Goal: Check status: Check status

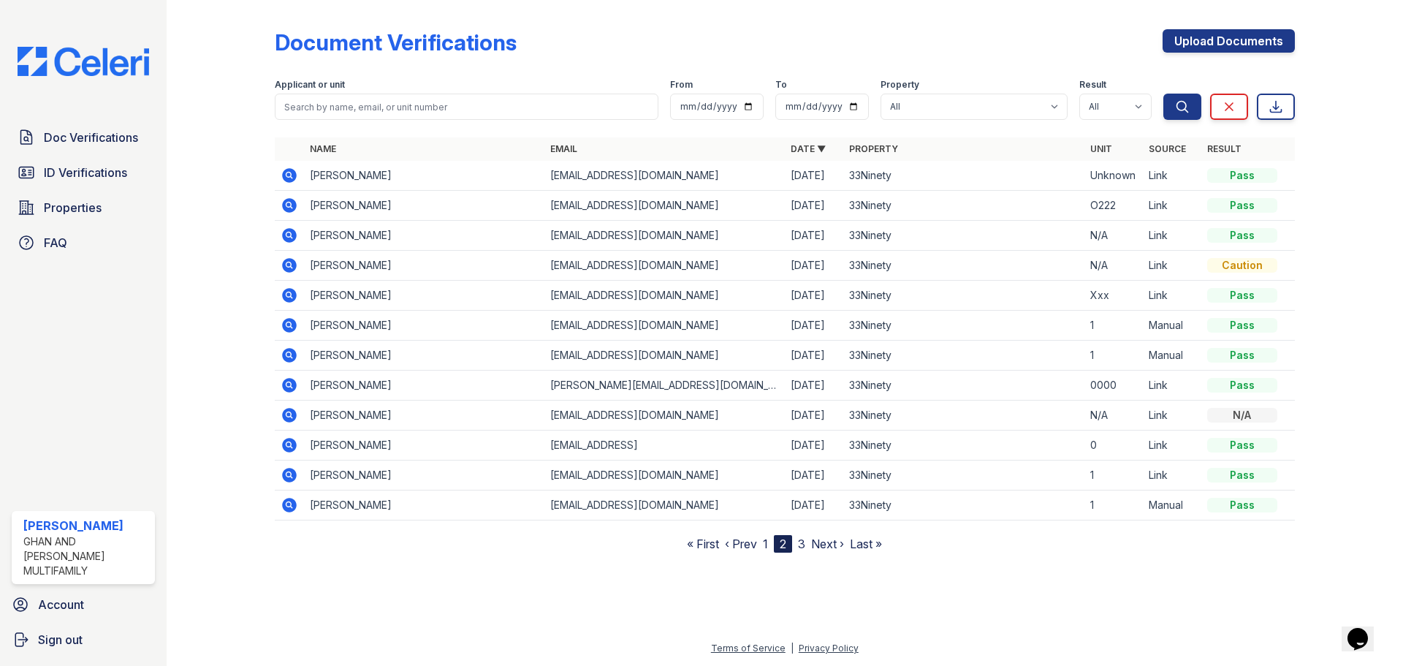
click at [766, 540] on link "1" at bounding box center [765, 543] width 5 height 15
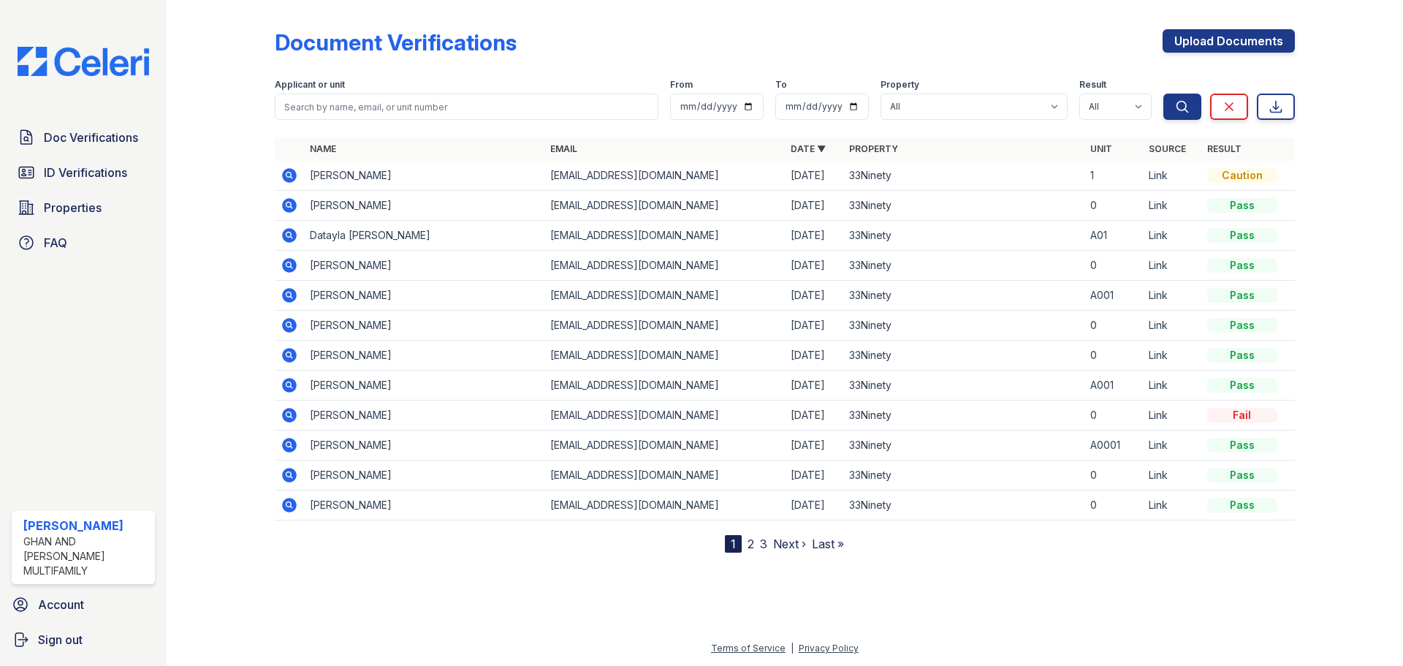
click at [408, 172] on td "PATRICIA MARCHMAN" at bounding box center [424, 176] width 240 height 30
click at [286, 166] on td at bounding box center [289, 176] width 29 height 30
click at [281, 178] on icon at bounding box center [290, 176] width 18 height 18
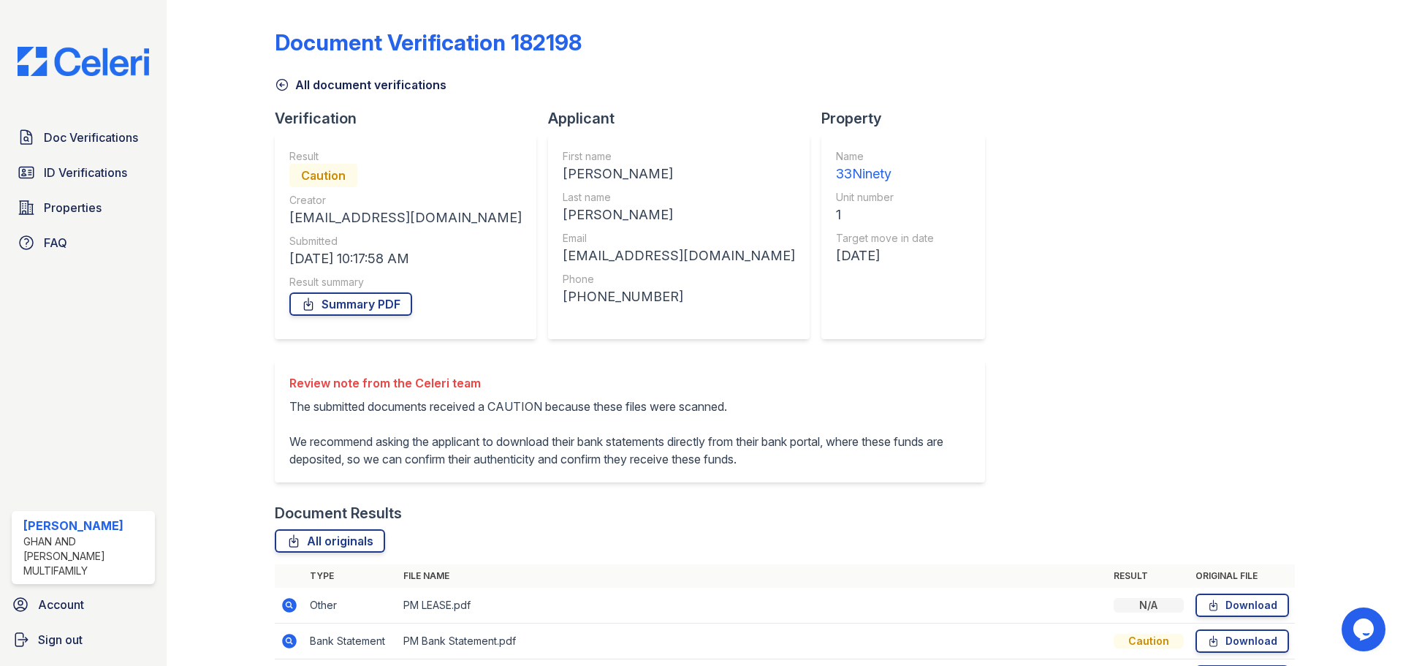
scroll to position [129, 0]
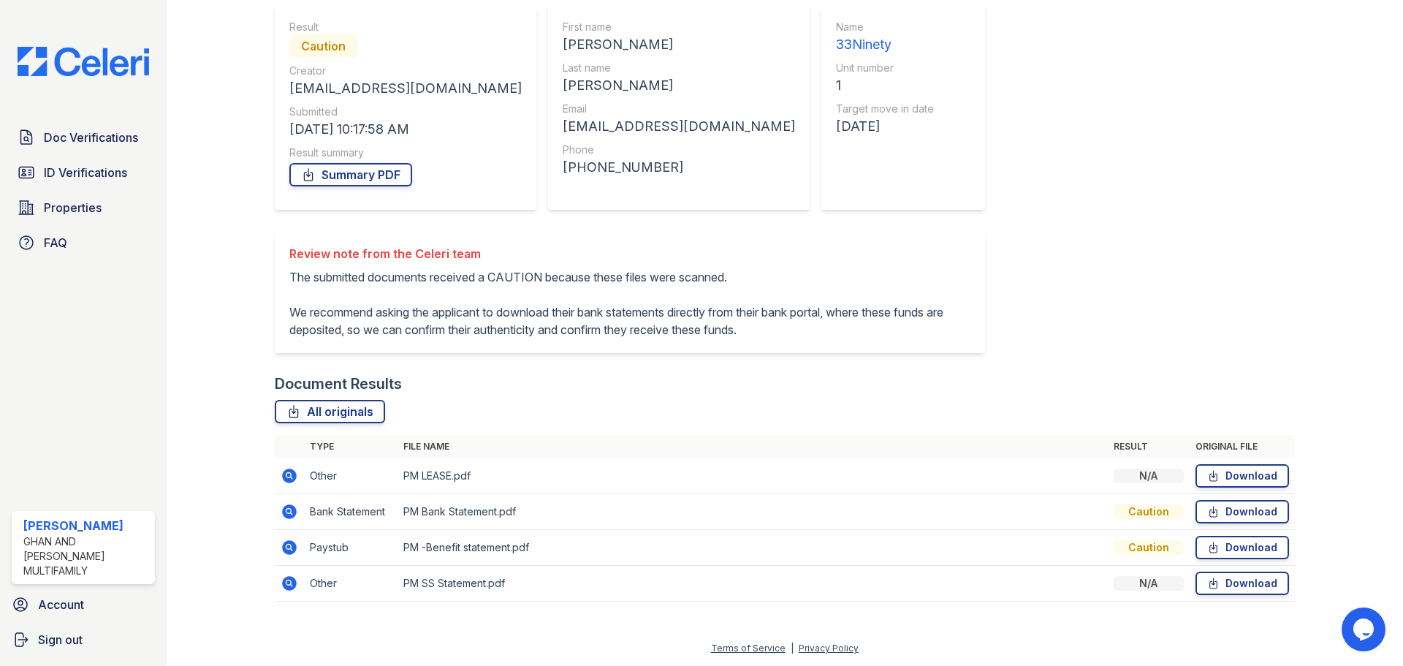
click at [296, 585] on icon at bounding box center [290, 583] width 18 height 18
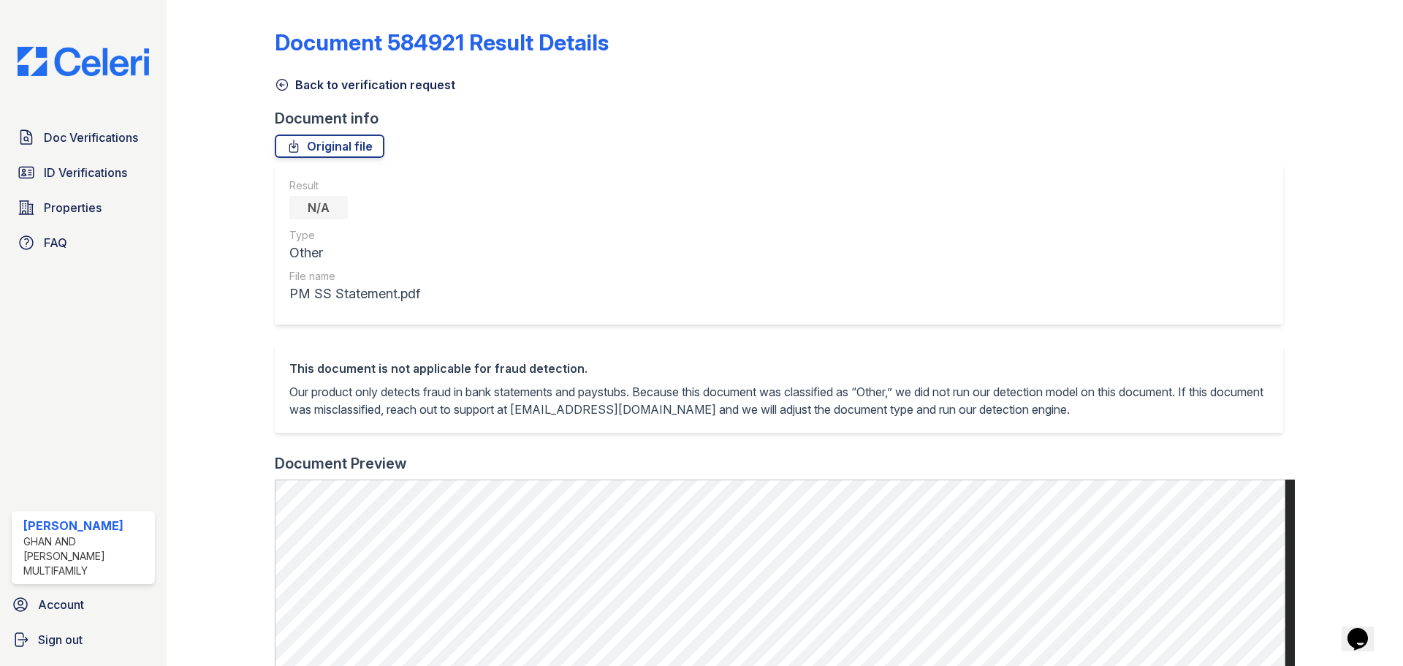
click at [280, 86] on icon at bounding box center [281, 85] width 11 height 11
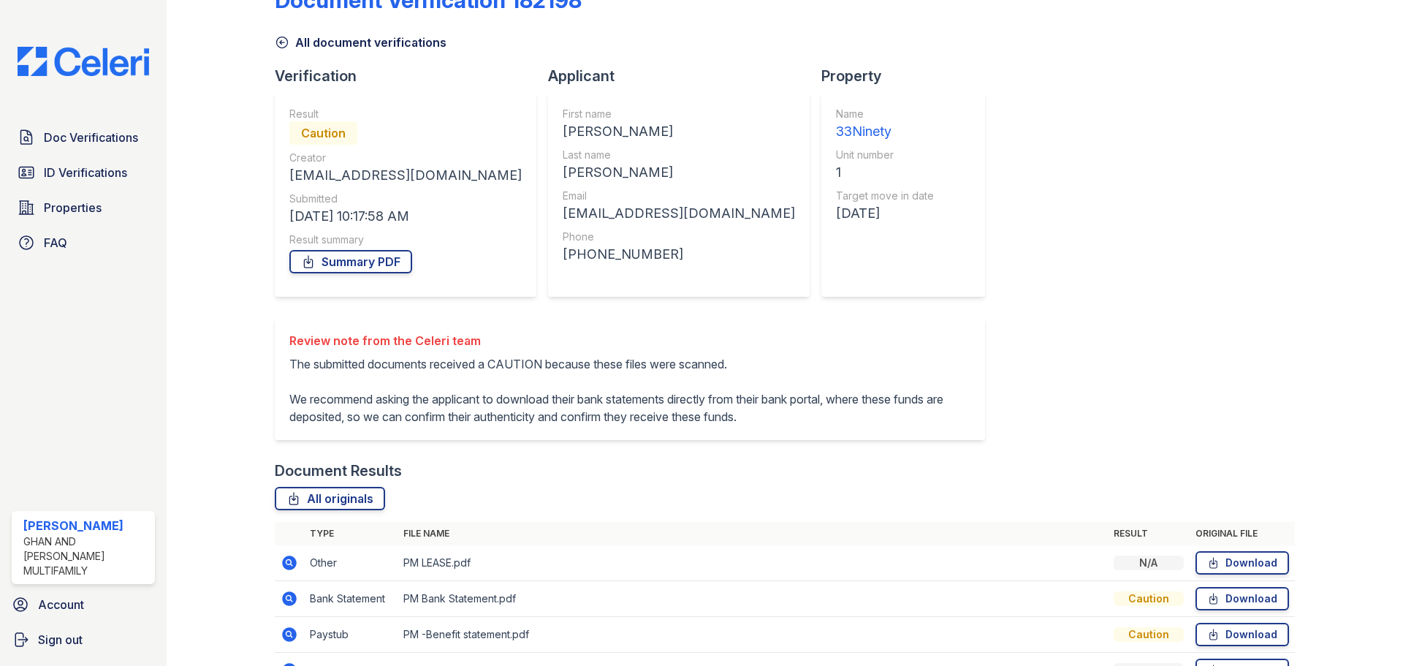
scroll to position [129, 0]
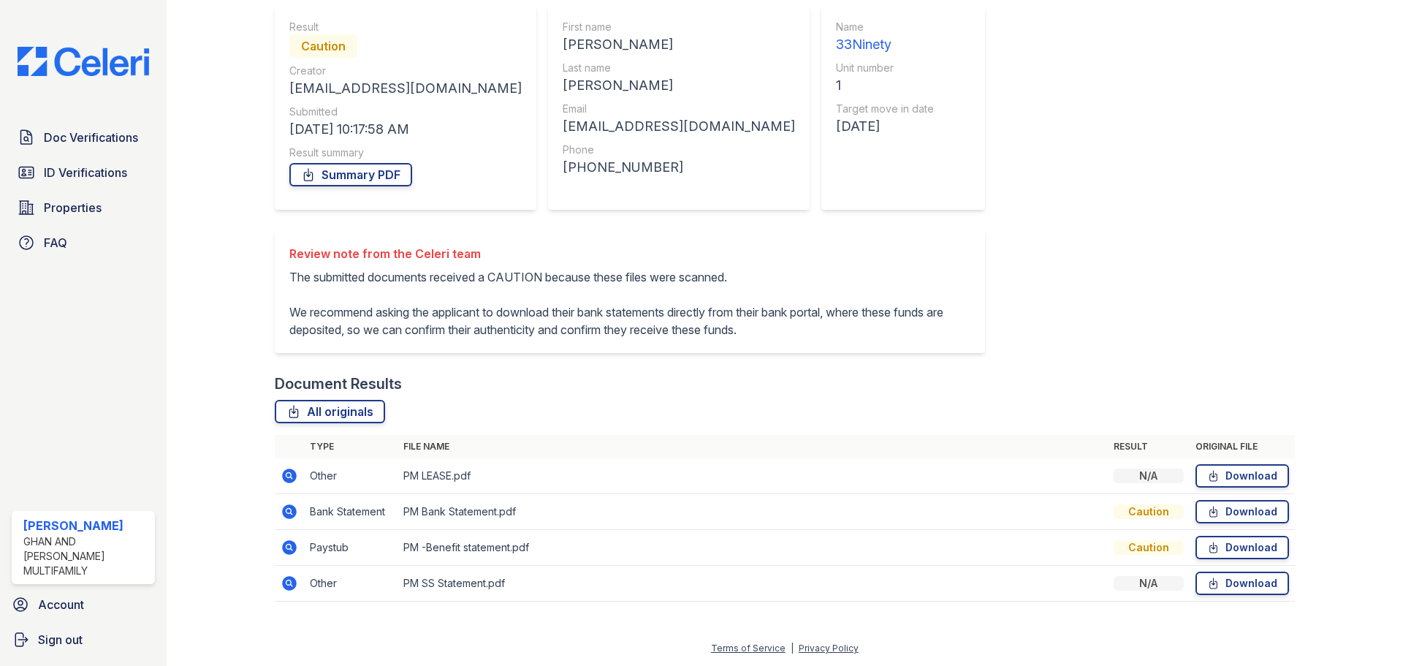
click at [286, 552] on icon at bounding box center [289, 547] width 15 height 15
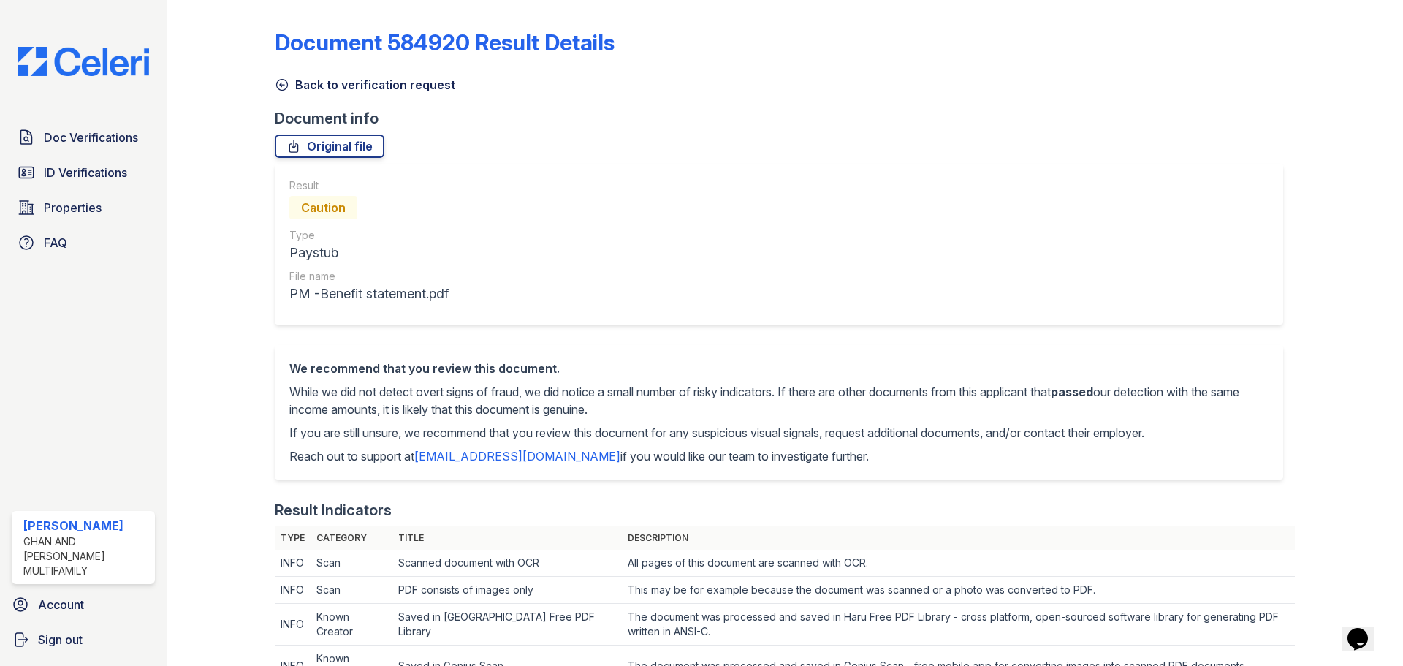
click at [289, 83] on link "Back to verification request" at bounding box center [365, 85] width 180 height 18
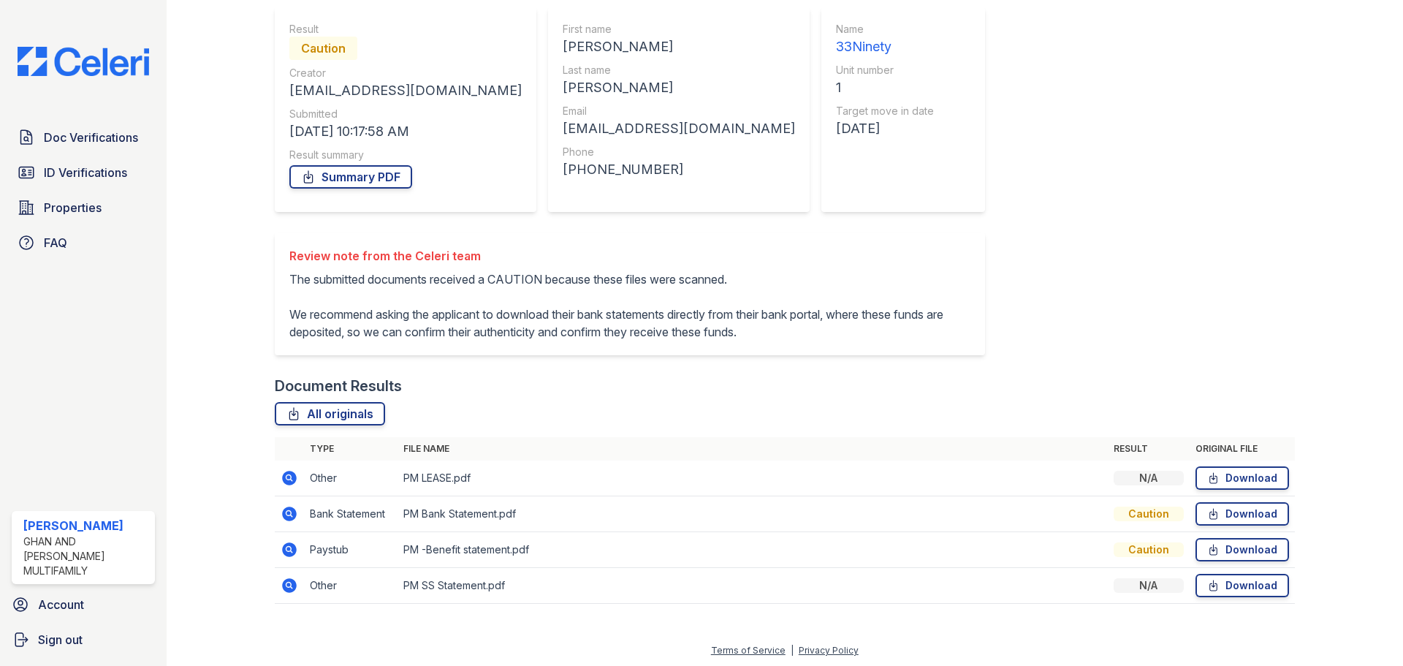
scroll to position [129, 0]
click at [292, 585] on icon at bounding box center [289, 583] width 15 height 15
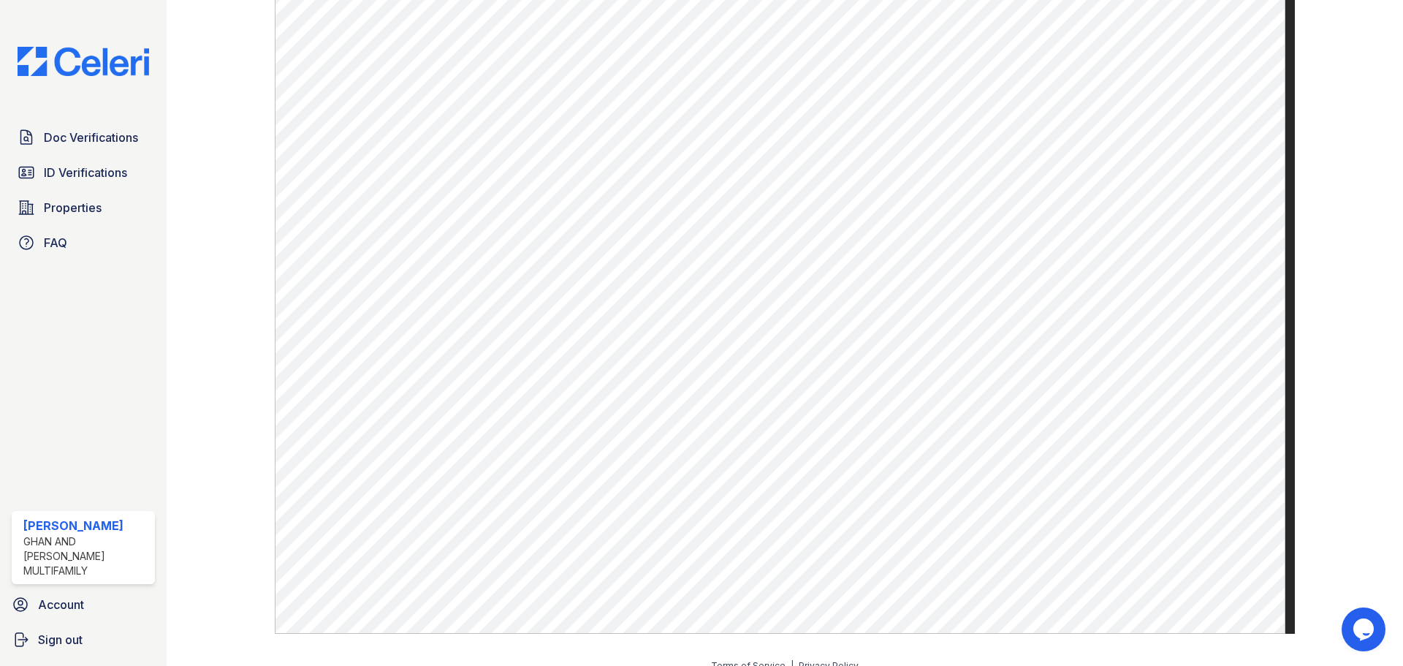
scroll to position [219, 0]
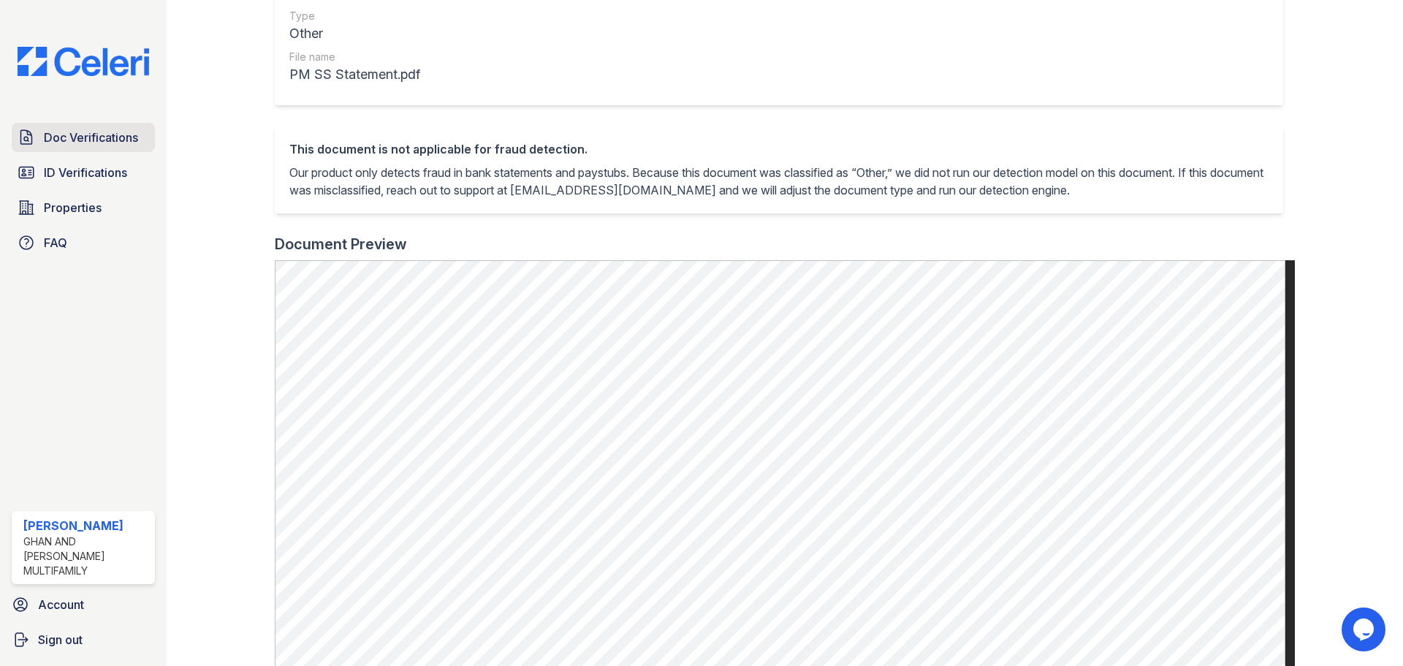
click at [102, 137] on span "Doc Verifications" at bounding box center [91, 138] width 94 height 18
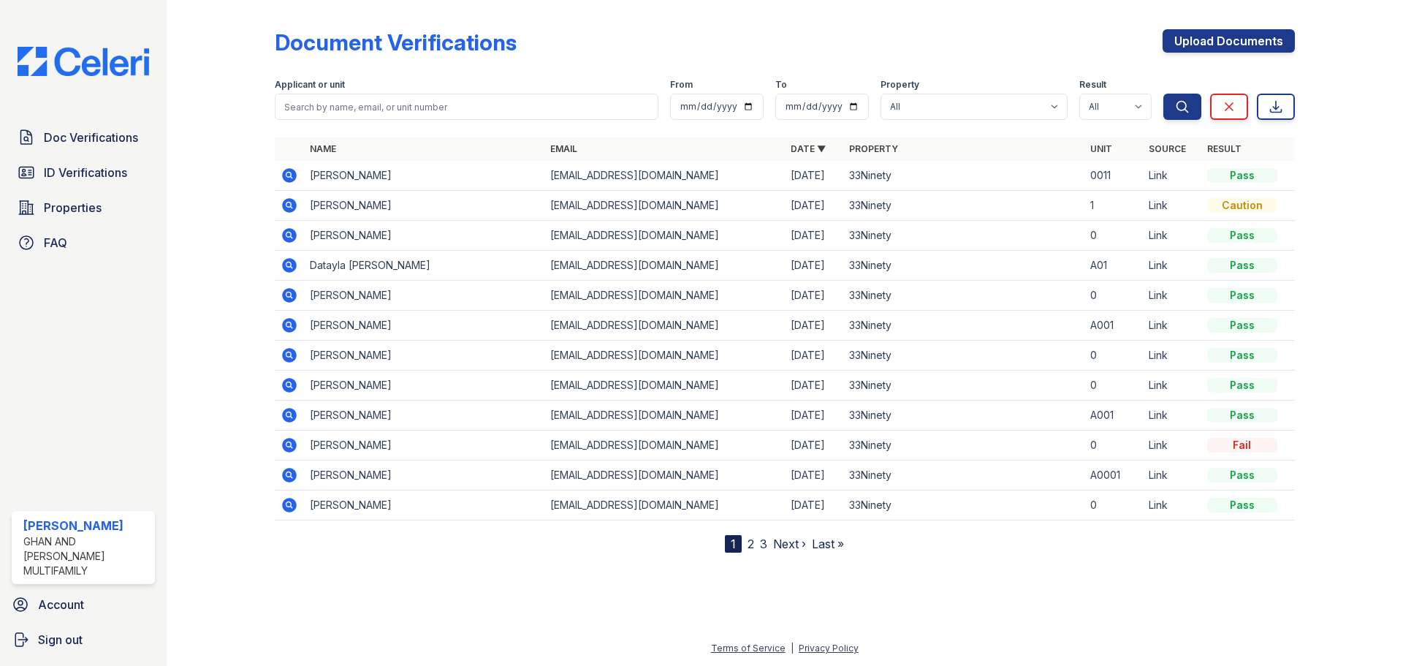
click at [411, 208] on td "PATRICIA MARCHMAN" at bounding box center [424, 206] width 240 height 30
click at [291, 201] on icon at bounding box center [289, 205] width 15 height 15
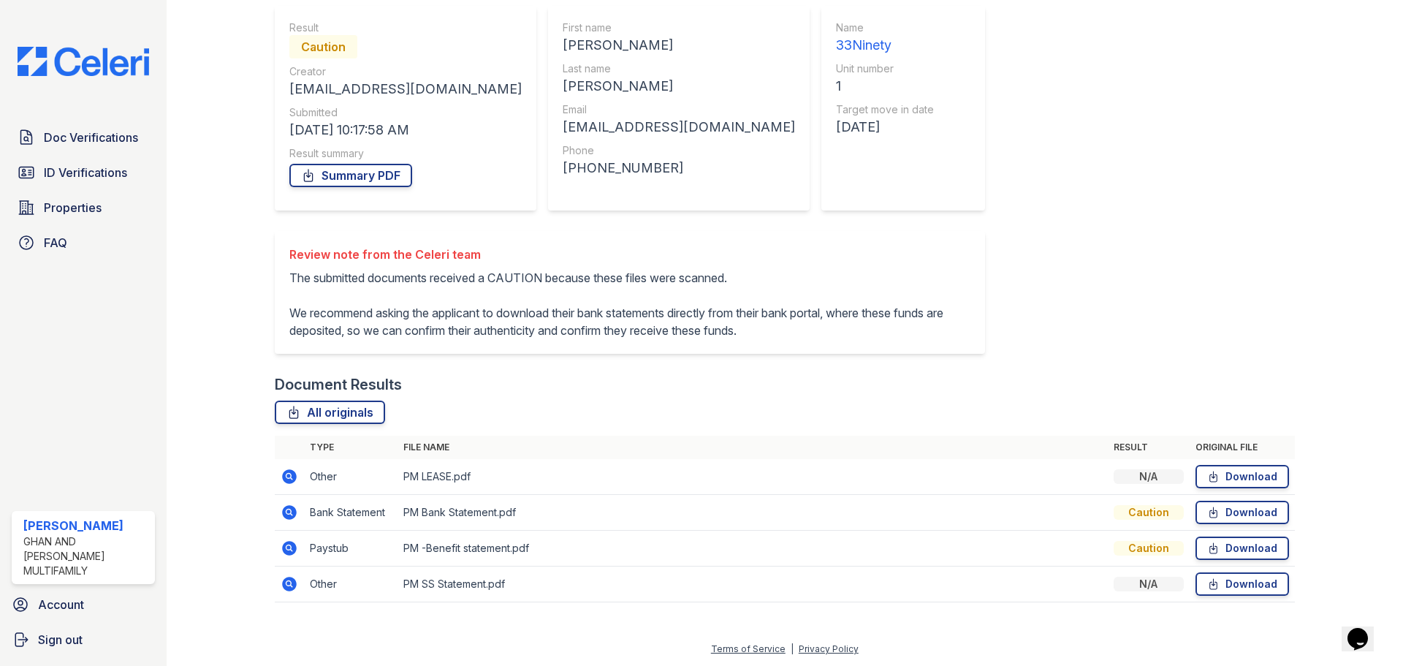
scroll to position [129, 0]
click at [286, 476] on icon at bounding box center [290, 476] width 18 height 18
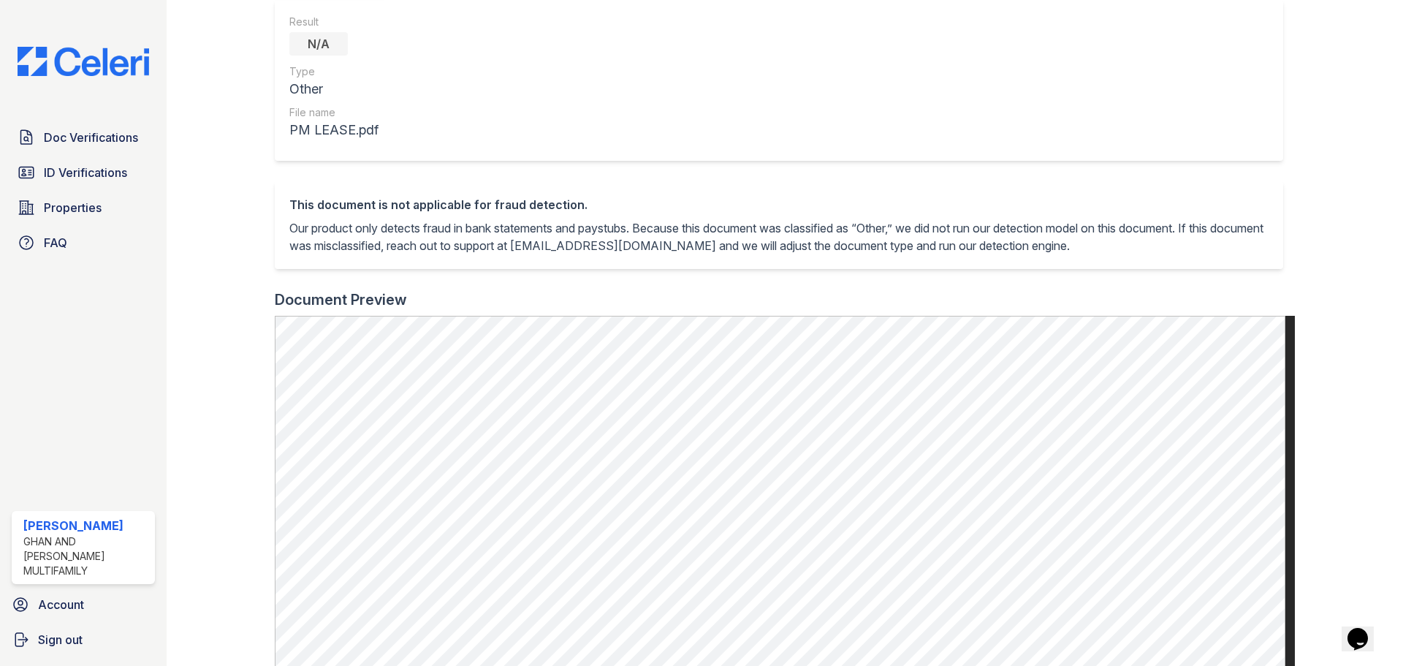
scroll to position [529, 0]
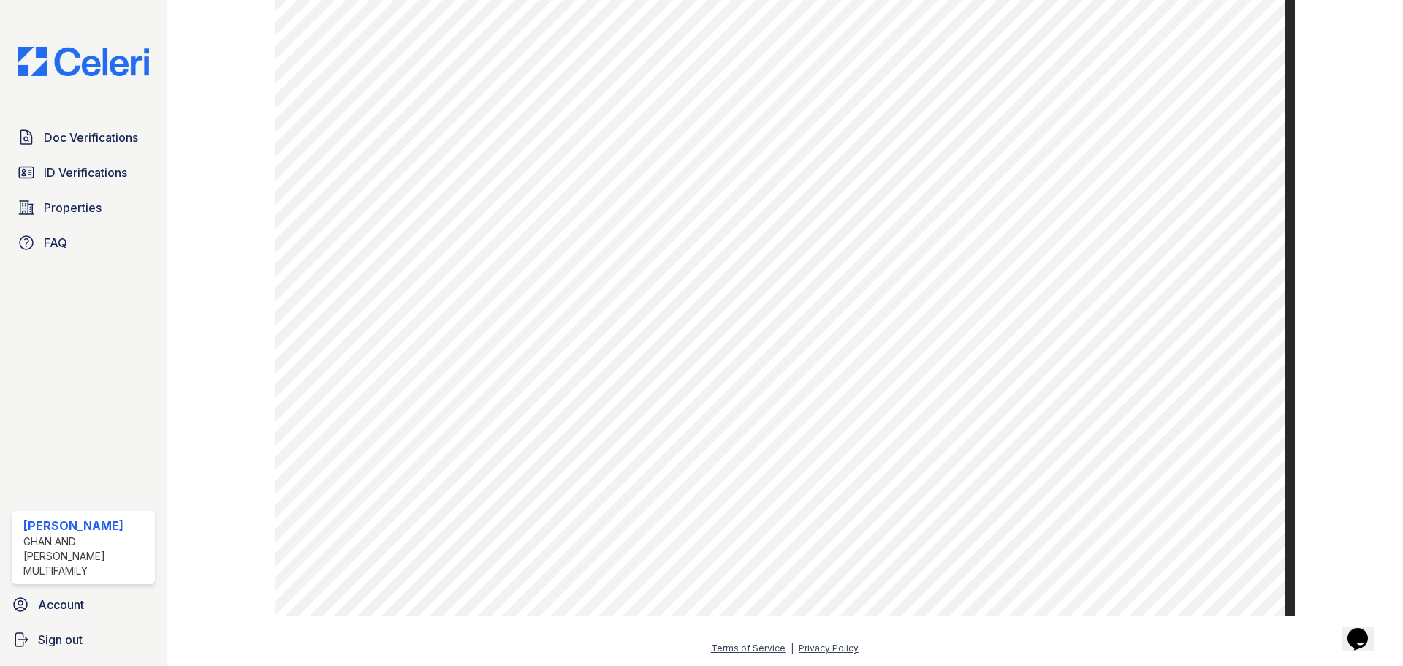
drag, startPoint x: 75, startPoint y: 132, endPoint x: 250, endPoint y: 136, distance: 174.7
click at [75, 132] on span "Doc Verifications" at bounding box center [91, 138] width 94 height 18
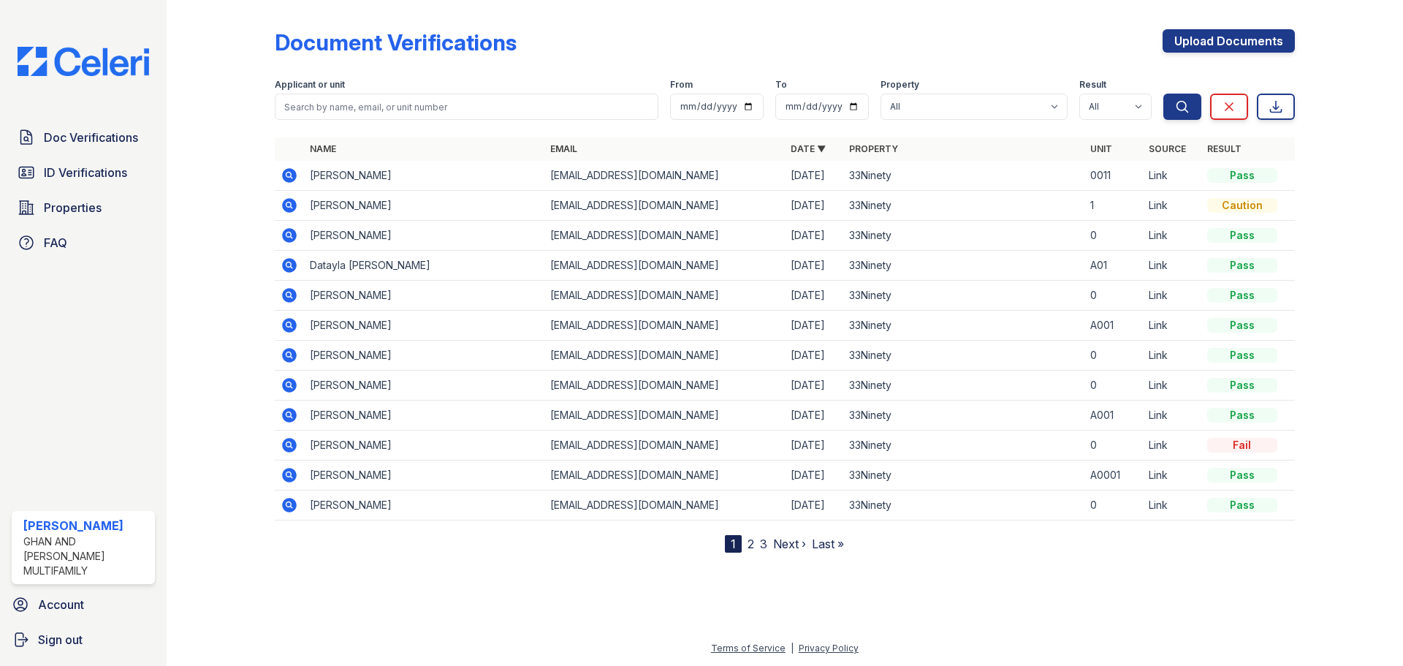
click at [290, 176] on icon at bounding box center [290, 176] width 18 height 18
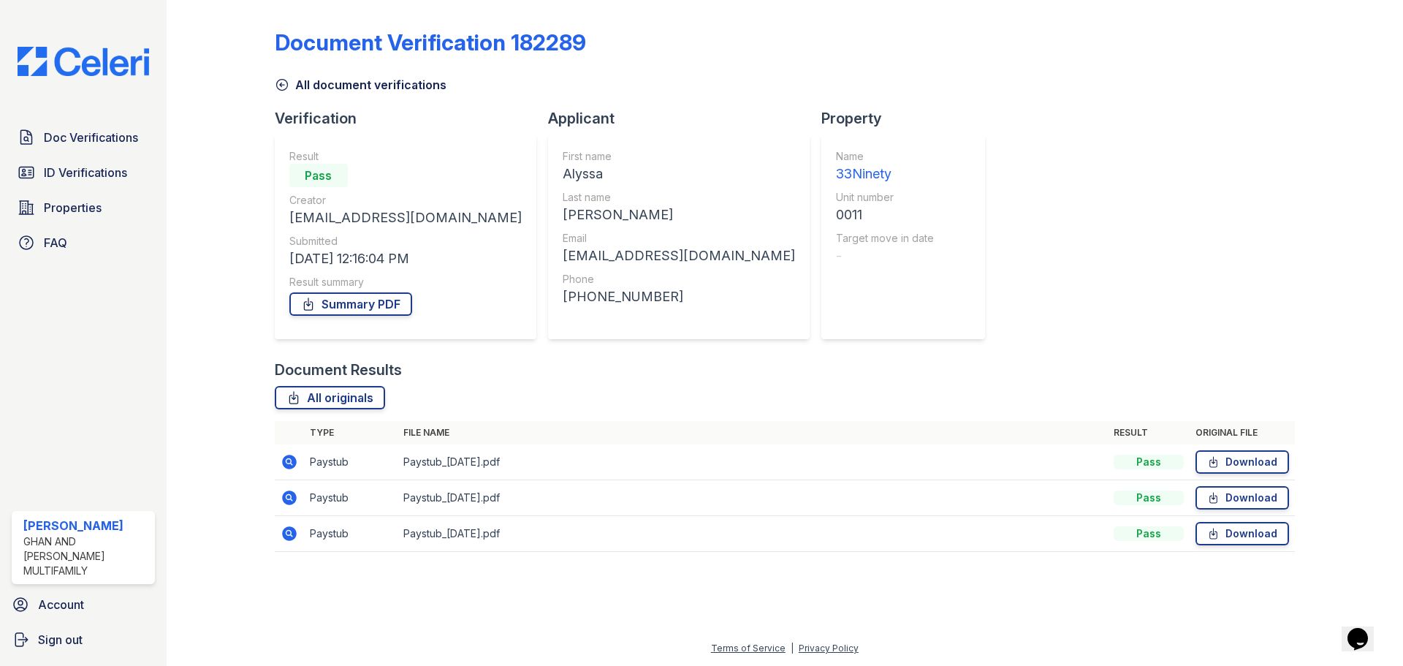
click at [292, 536] on icon at bounding box center [290, 534] width 18 height 18
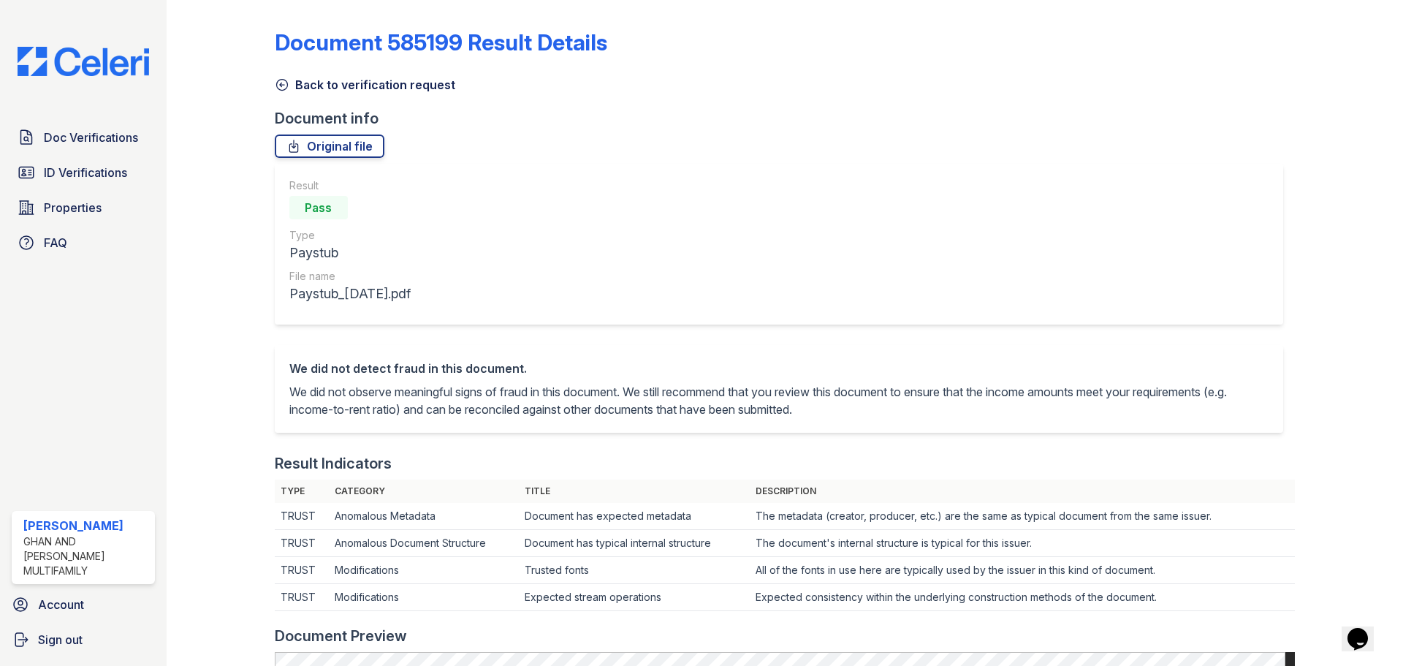
click at [282, 83] on icon at bounding box center [282, 84] width 15 height 15
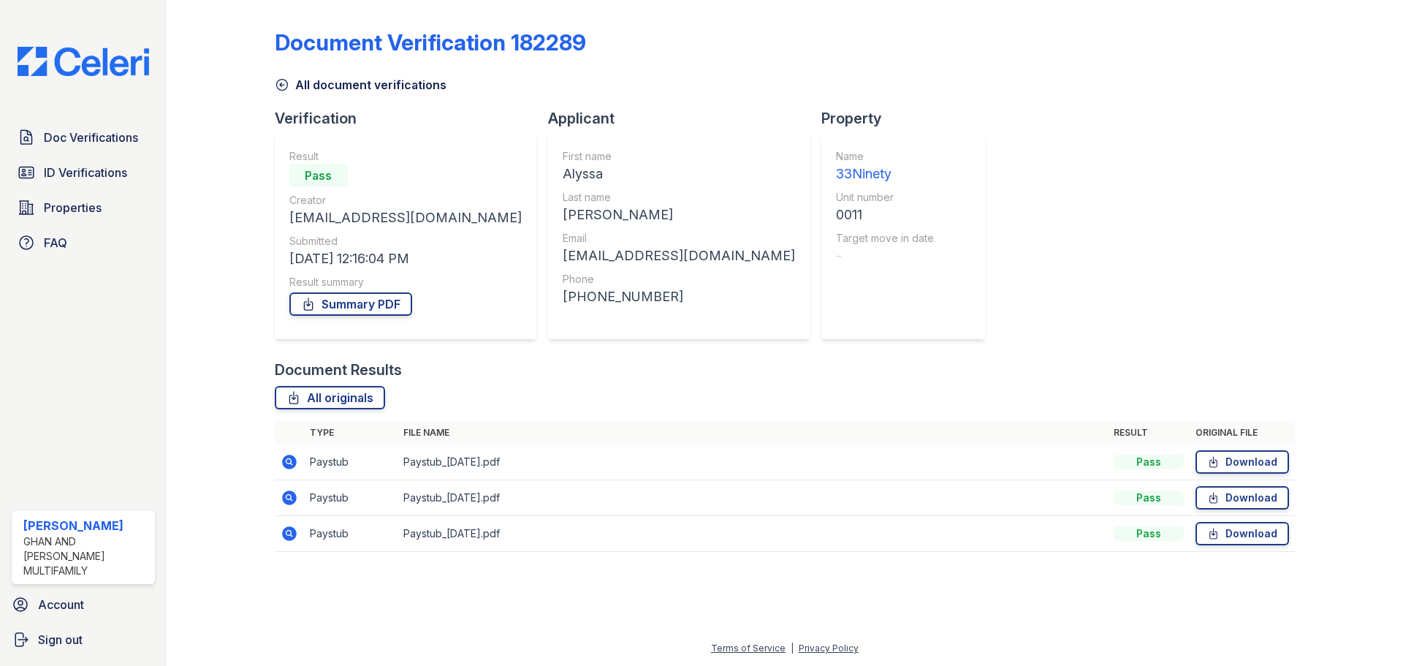
click at [287, 498] on icon at bounding box center [290, 498] width 18 height 18
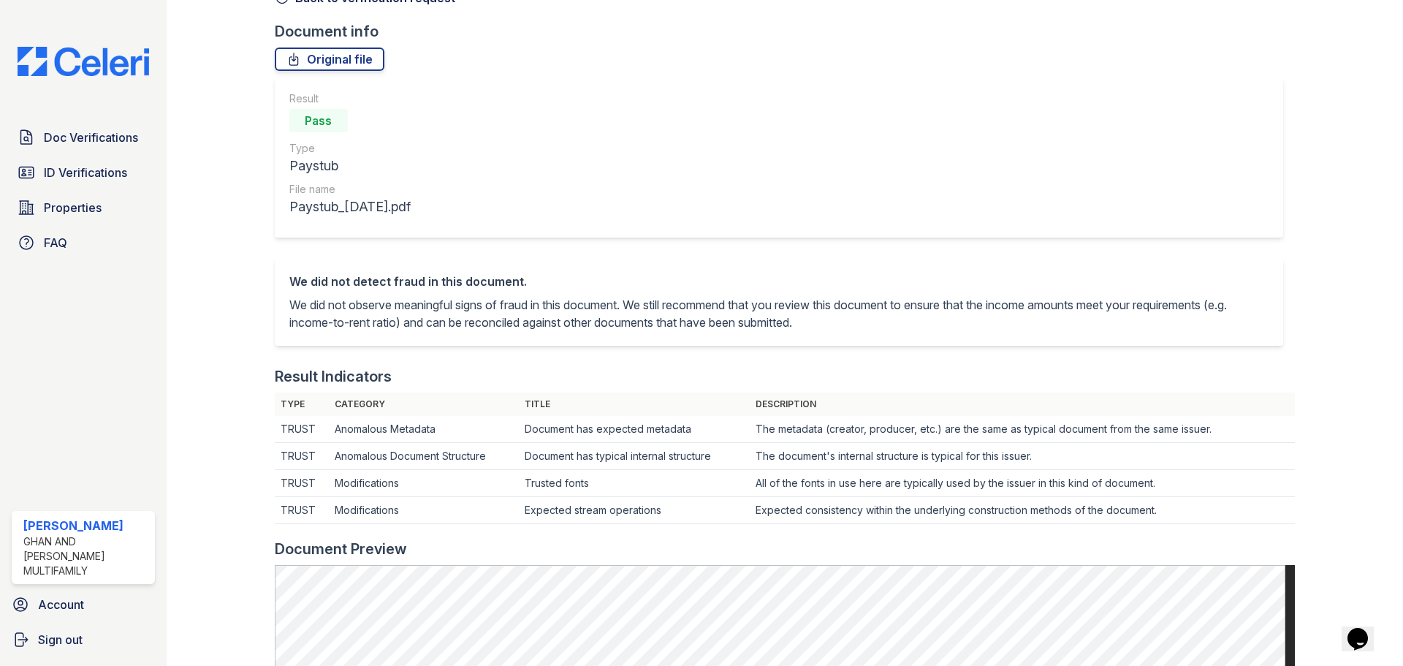
scroll to position [73, 0]
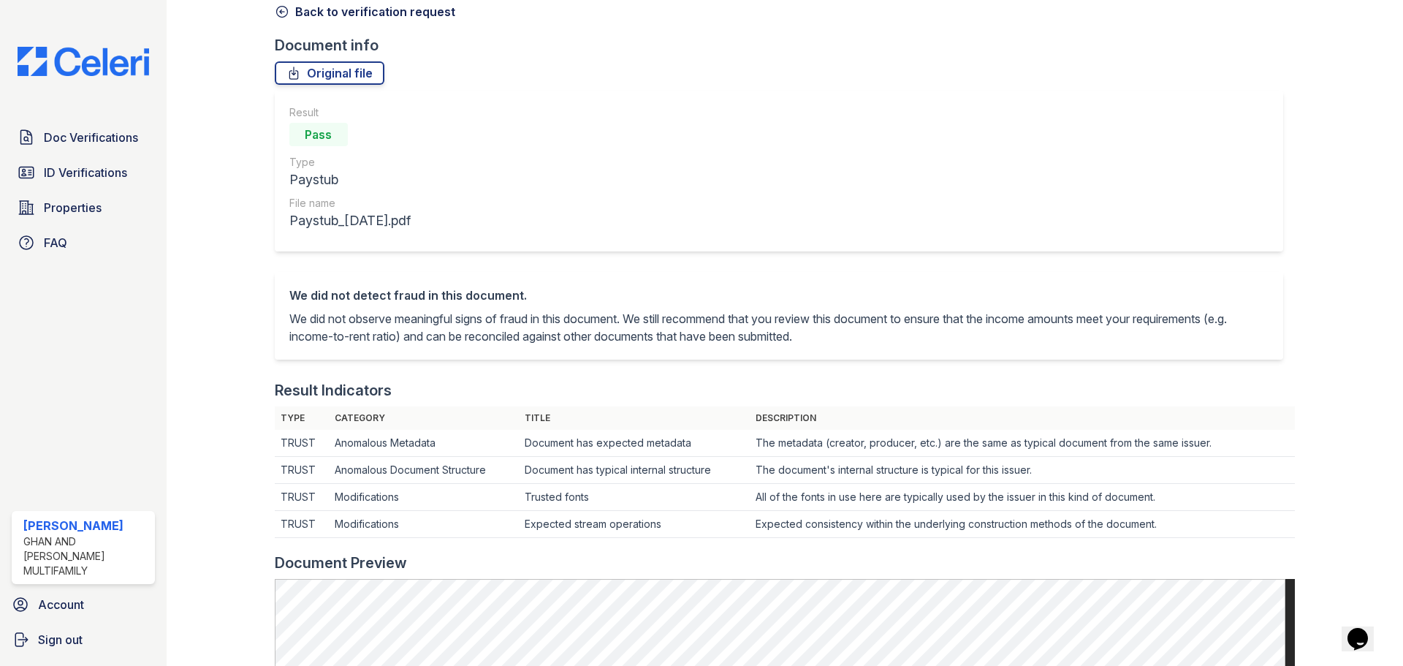
drag, startPoint x: 282, startPoint y: 9, endPoint x: 305, endPoint y: 20, distance: 26.1
click at [282, 9] on icon at bounding box center [282, 11] width 15 height 15
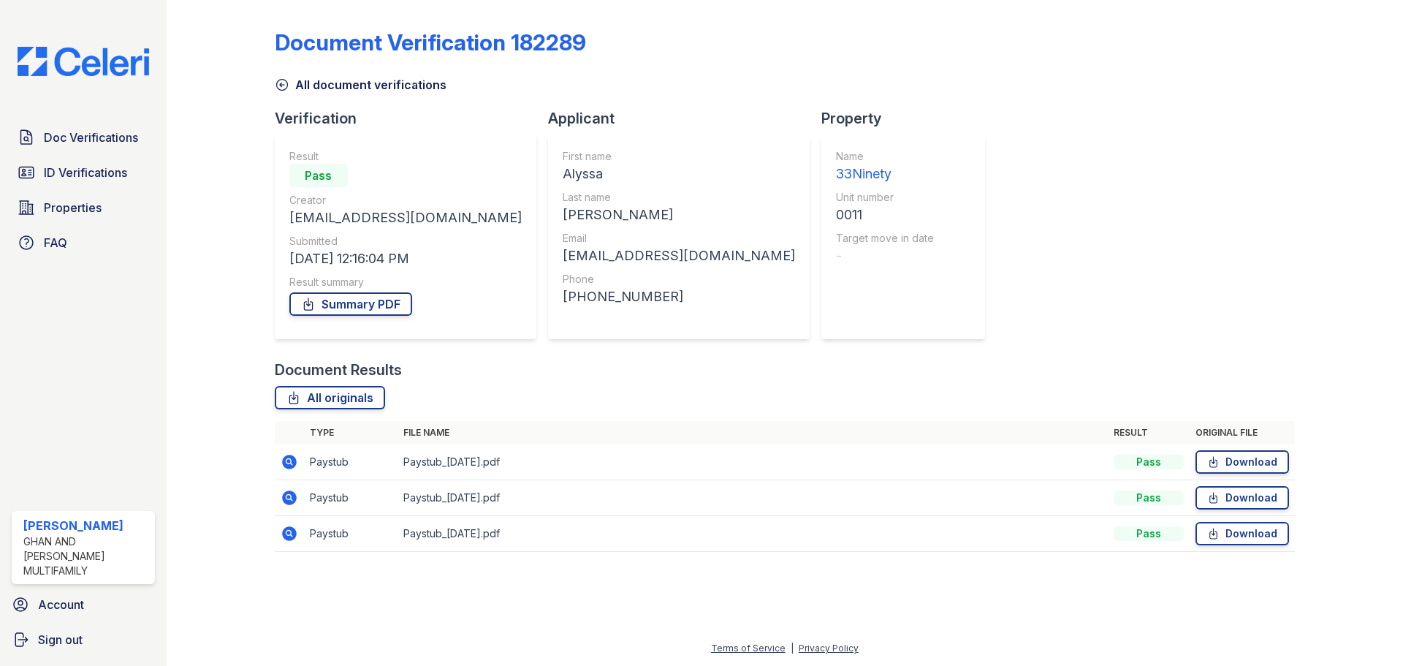
click at [280, 457] on td at bounding box center [289, 462] width 29 height 36
click at [289, 460] on icon at bounding box center [288, 461] width 4 height 4
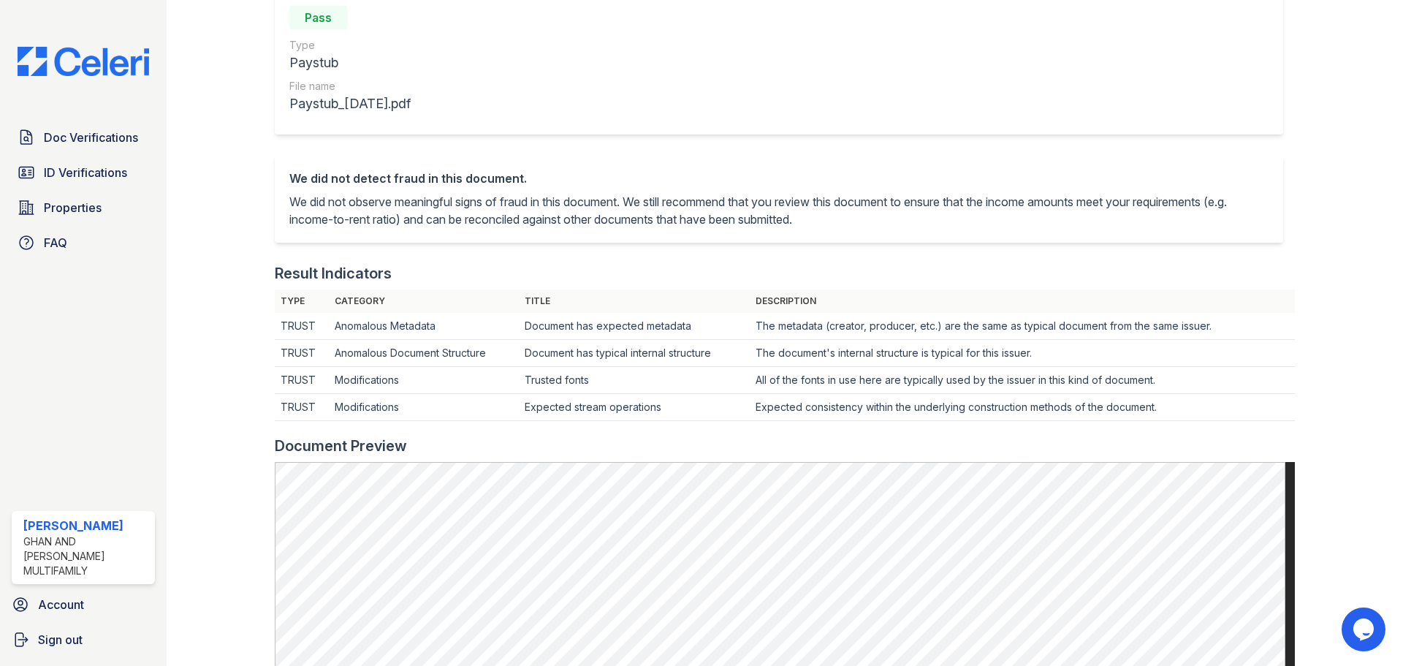
scroll to position [73, 0]
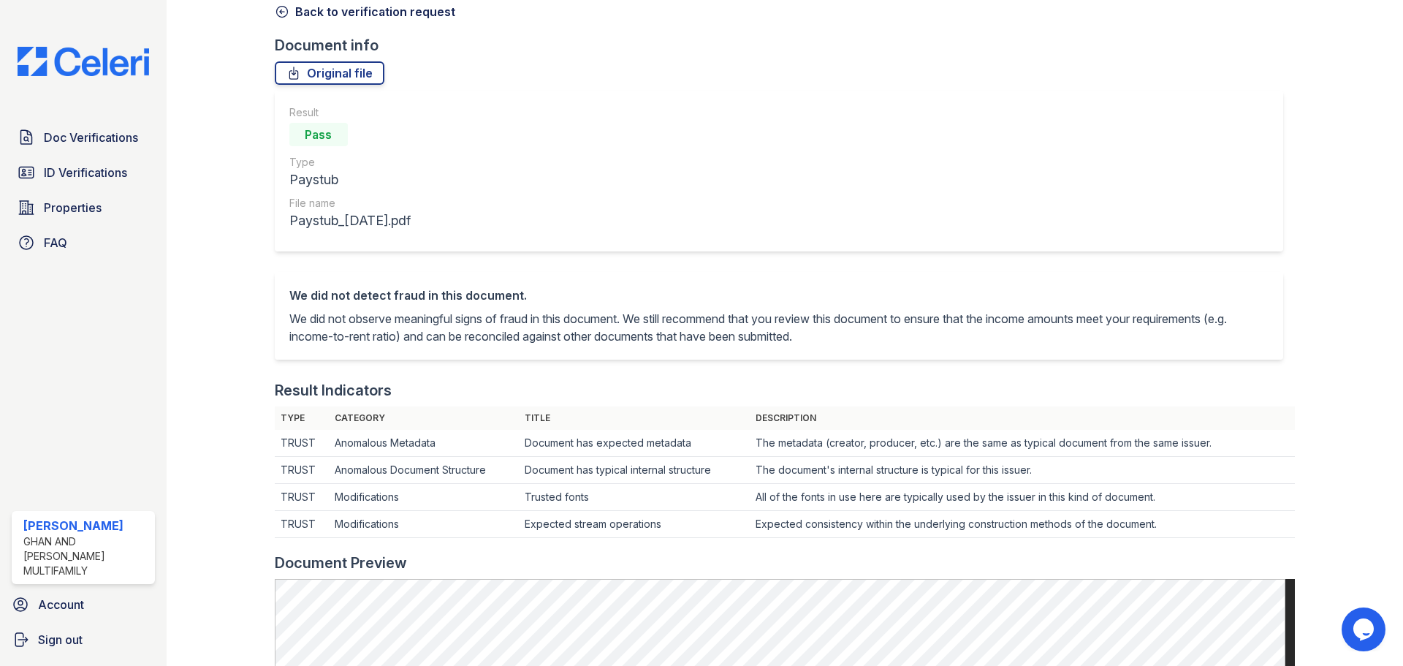
drag, startPoint x: 285, startPoint y: 11, endPoint x: 299, endPoint y: 10, distance: 13.9
click at [285, 11] on icon at bounding box center [282, 11] width 15 height 15
